Goal: Complete application form

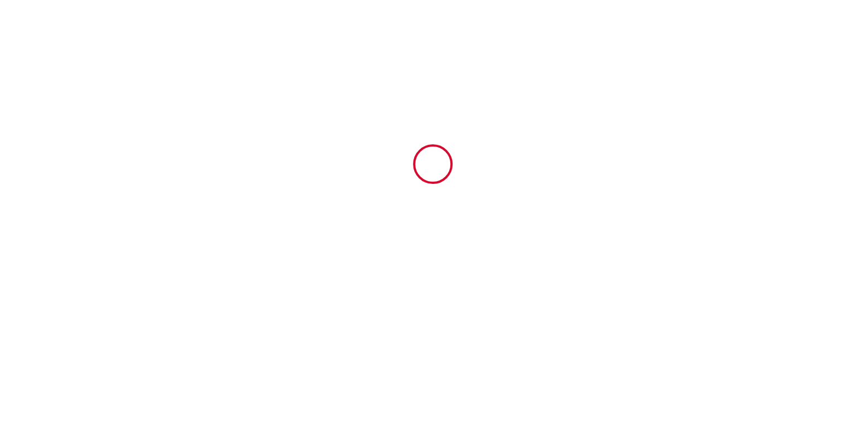
type input "6814118"
type input "Gîtes Montvaltin · Villa 15 personnes & jardin"
type input "275 Impasse des [DEMOGRAPHIC_DATA]"
type input "71670"
type input "Le Breuil"
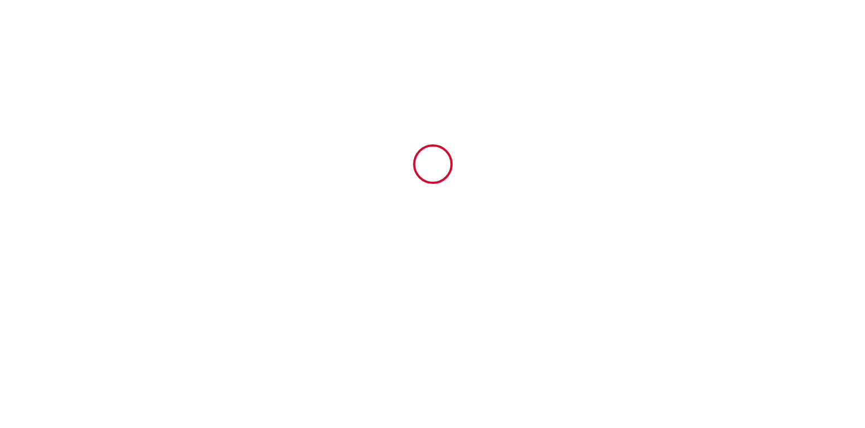
type input "[GEOGRAPHIC_DATA]"
type input "[DATE]"
type input "10"
type input "0"
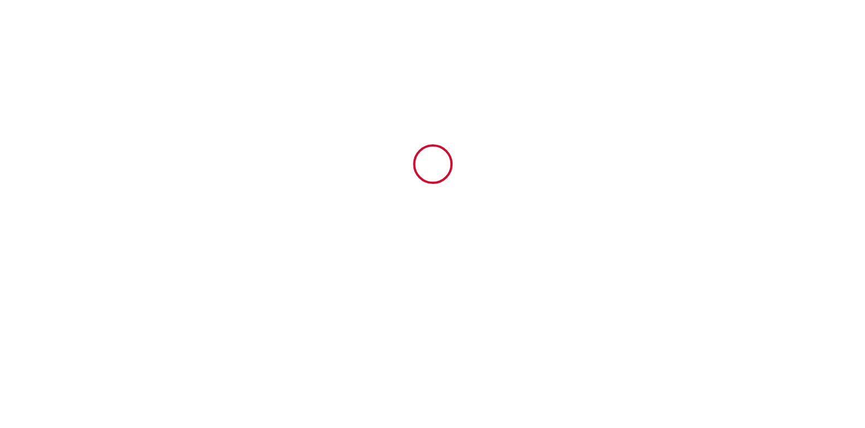
type input "3300"
type input "Bénédicte"
type input "Desvignes"
type input "275 Impasse des Gîtes"
type input "71670"
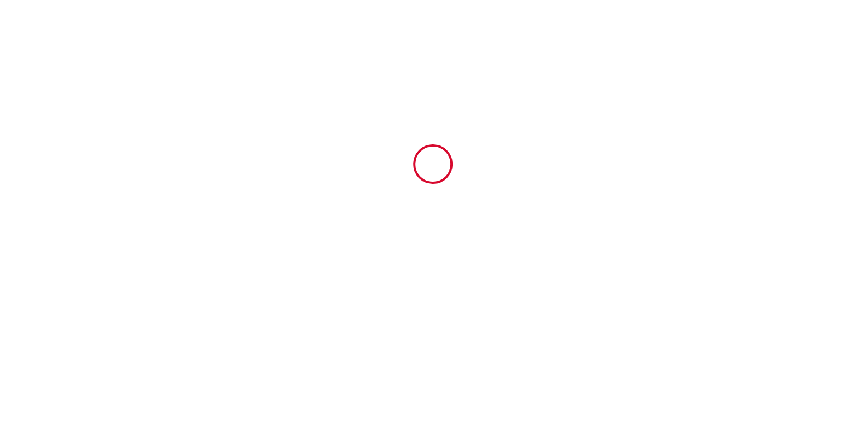
type input "Le Breuil"
type input "[GEOGRAPHIC_DATA]"
type input "[EMAIL_ADDRESS][DOMAIN_NAME]"
type input "RONAN"
type input "CRAMBERT"
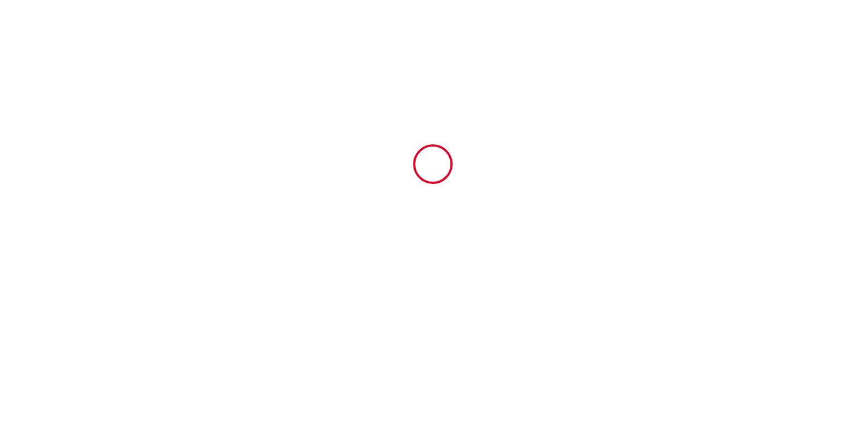
type input "[EMAIL_ADDRESS][DOMAIN_NAME]"
type input "[PHONE_NUMBER]"
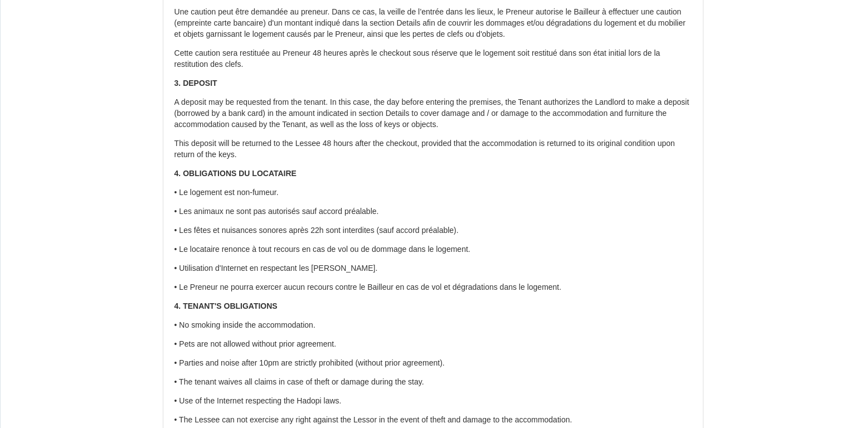
scroll to position [446, 0]
